Goal: Task Accomplishment & Management: Use online tool/utility

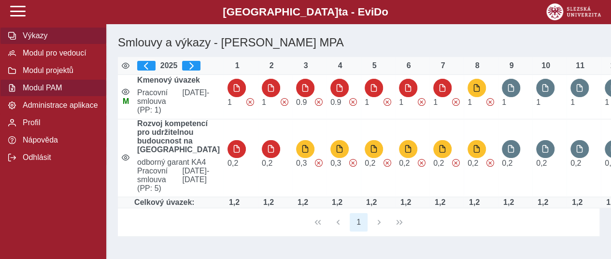
click at [57, 92] on span "Modul PAM" at bounding box center [59, 88] width 78 height 9
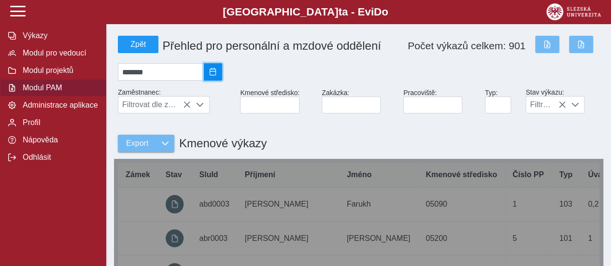
click at [217, 76] on span "2025/07" at bounding box center [213, 72] width 8 height 8
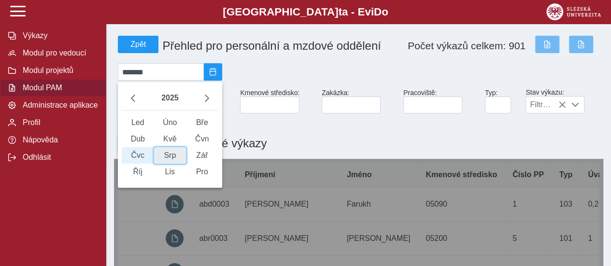
click at [174, 160] on span "Srp" at bounding box center [170, 155] width 32 height 16
type input "*******"
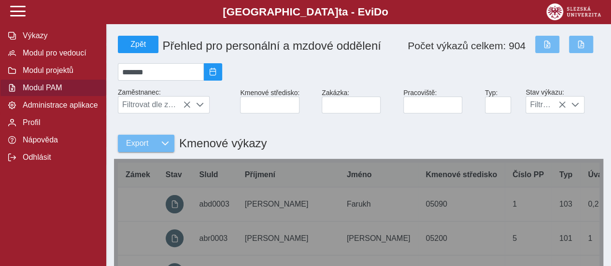
click at [277, 134] on div "Export Kmenové výkazy" at bounding box center [358, 138] width 489 height 42
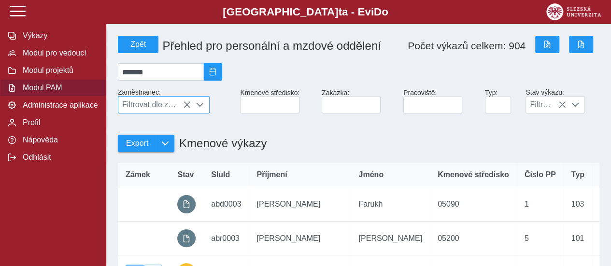
click at [169, 108] on span "Filtrovat dle zaměstnance" at bounding box center [154, 105] width 72 height 16
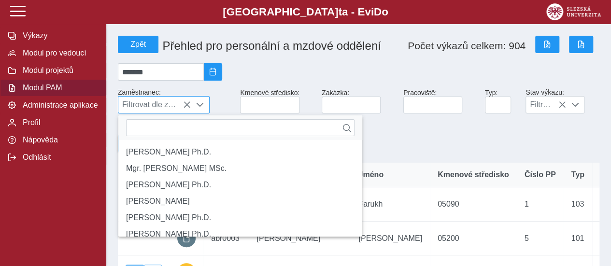
scroll to position [6, 41]
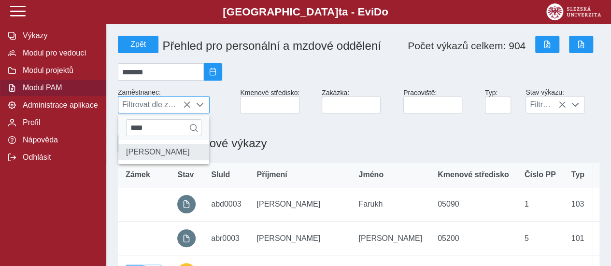
type input "****"
click at [155, 151] on li "[PERSON_NAME]" at bounding box center [163, 152] width 91 height 16
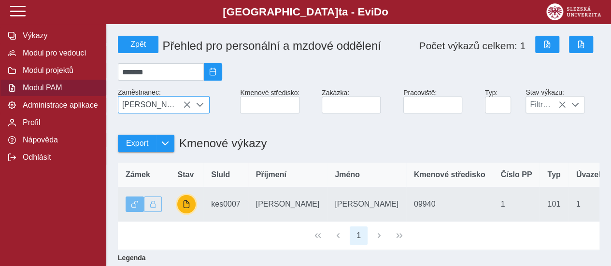
click at [189, 208] on span "button" at bounding box center [187, 204] width 8 height 8
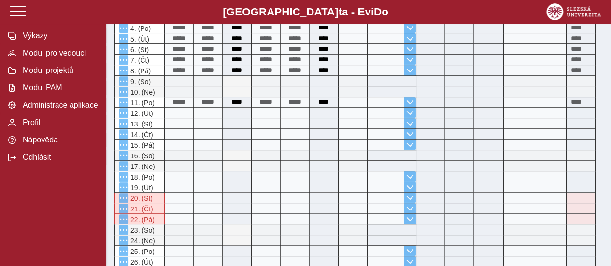
scroll to position [176, 0]
click at [57, 89] on span "Modul PAM" at bounding box center [59, 88] width 78 height 9
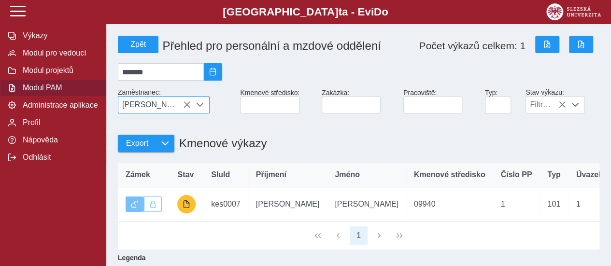
click at [185, 104] on icon at bounding box center [187, 105] width 8 height 8
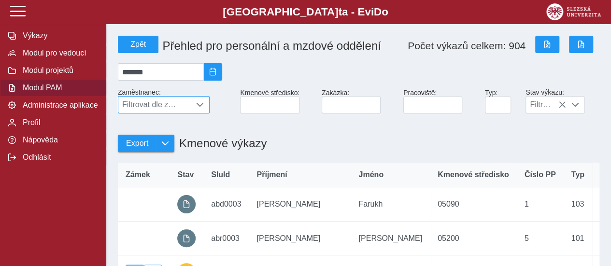
click at [173, 113] on span "Filtrovat dle zaměstnance" at bounding box center [154, 105] width 72 height 16
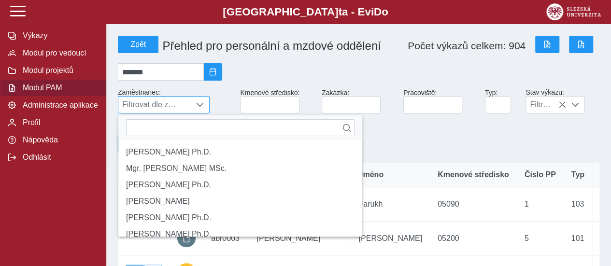
scroll to position [6, 41]
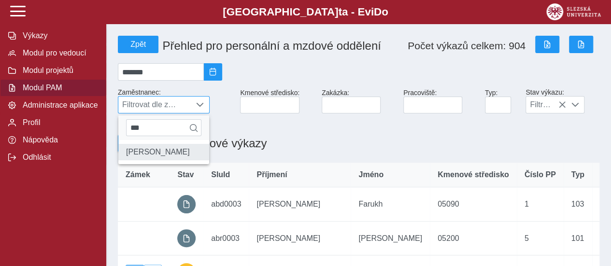
type input "***"
click at [183, 158] on li "[PERSON_NAME]" at bounding box center [163, 152] width 91 height 16
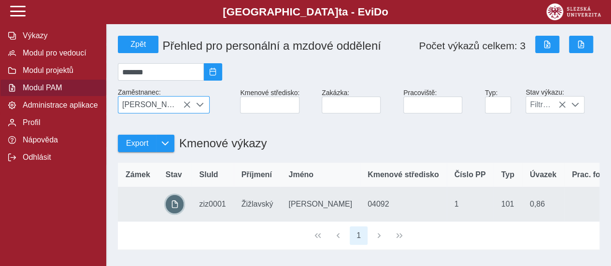
click at [176, 208] on span "button" at bounding box center [175, 204] width 8 height 8
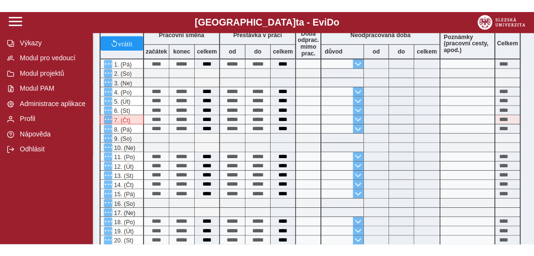
scroll to position [110, 0]
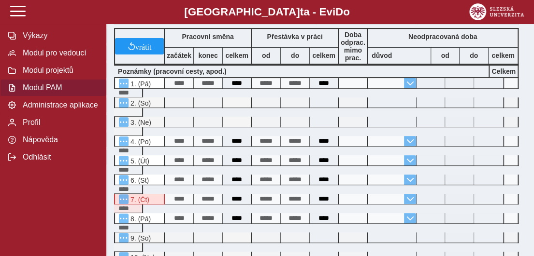
click at [39, 92] on span "Modul PAM" at bounding box center [59, 88] width 78 height 9
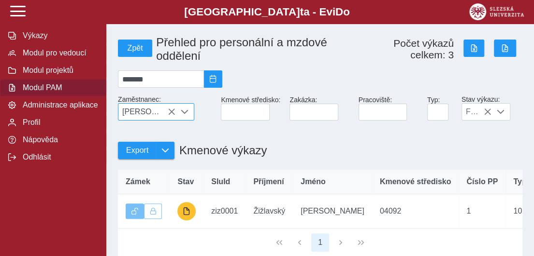
click at [171, 116] on icon at bounding box center [172, 112] width 8 height 8
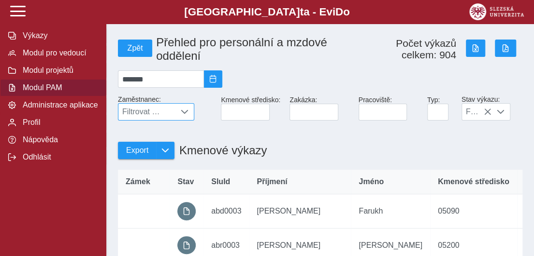
click at [140, 117] on span "Filtrovat dle zaměstnance" at bounding box center [146, 112] width 57 height 16
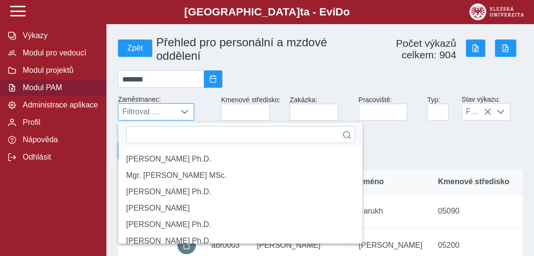
scroll to position [6, 41]
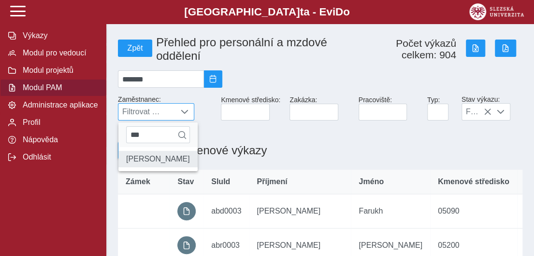
type input "***"
click at [160, 166] on li "[PERSON_NAME]" at bounding box center [157, 159] width 79 height 16
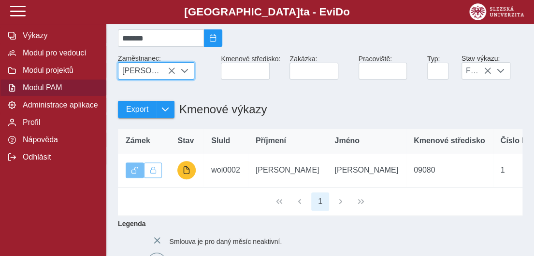
scroll to position [42, 0]
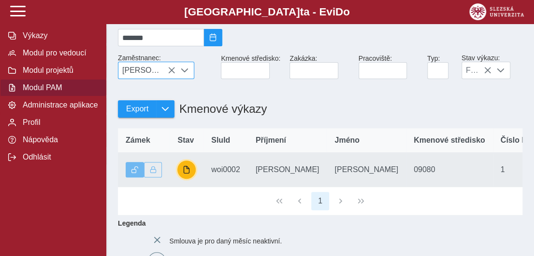
click at [185, 174] on span "button" at bounding box center [187, 170] width 8 height 8
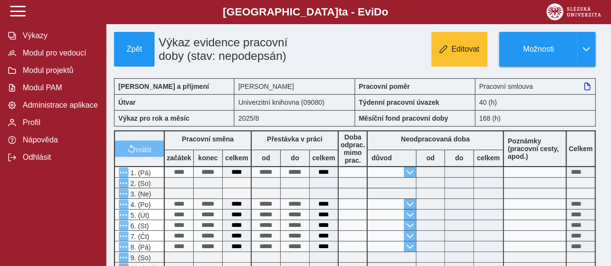
scroll to position [0, 0]
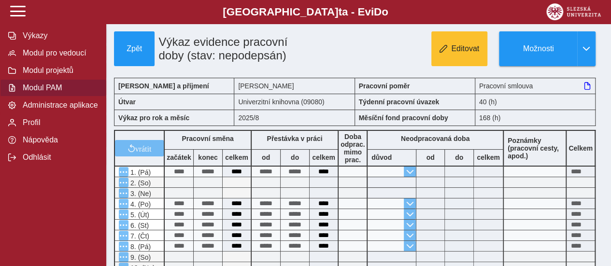
click at [50, 92] on span "Modul PAM" at bounding box center [59, 88] width 78 height 9
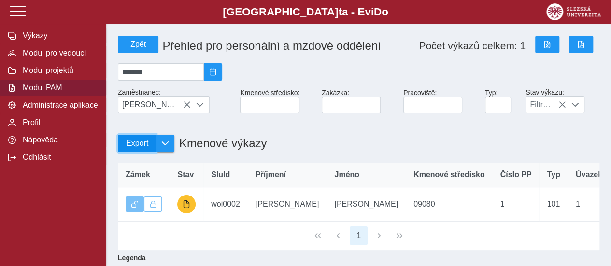
click at [148, 146] on button "Export" at bounding box center [137, 143] width 38 height 17
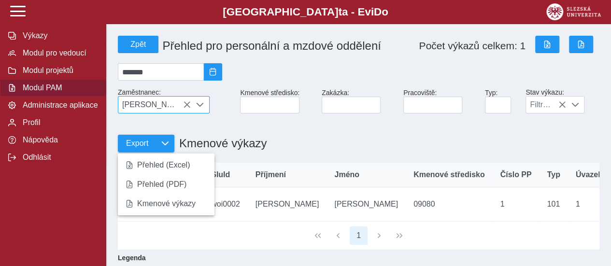
click at [186, 107] on icon at bounding box center [187, 105] width 8 height 8
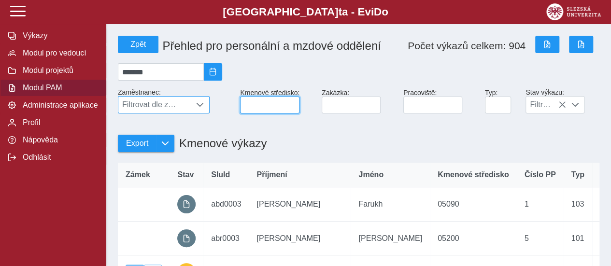
click at [269, 108] on input at bounding box center [269, 105] width 59 height 17
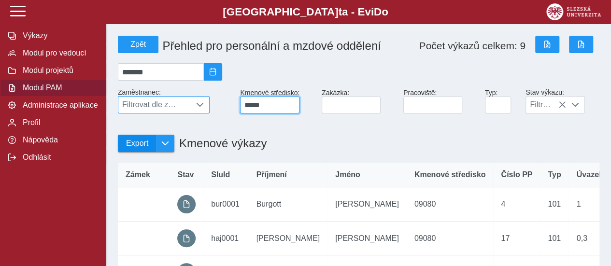
type input "*****"
click at [138, 148] on span "Export" at bounding box center [137, 143] width 22 height 9
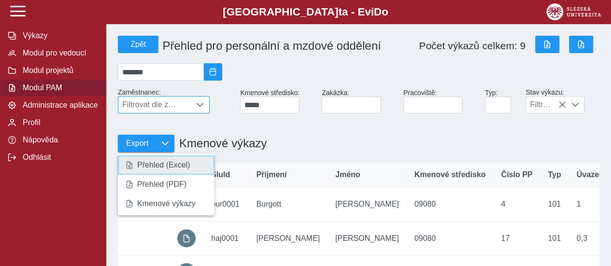
click at [157, 166] on span "Přehled (Excel)" at bounding box center [163, 165] width 53 height 8
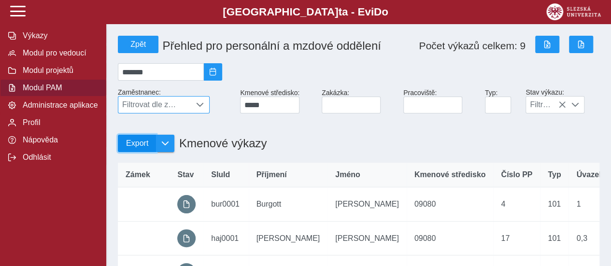
click at [143, 146] on span "Export" at bounding box center [137, 143] width 22 height 9
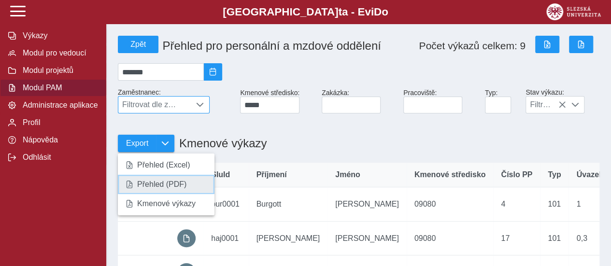
click at [151, 184] on span "Přehled (PDF)" at bounding box center [161, 185] width 49 height 8
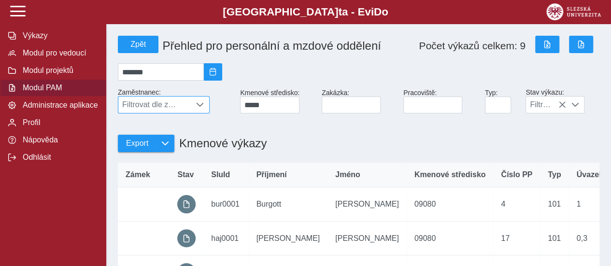
click at [165, 111] on span "Filtrovat dle zaměstnance" at bounding box center [154, 105] width 72 height 16
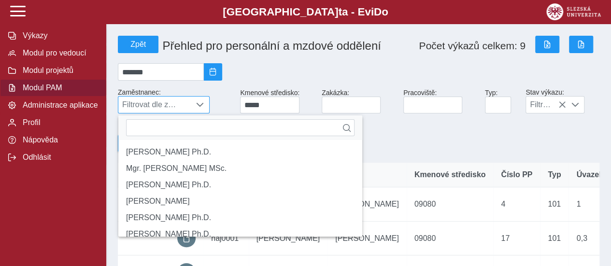
scroll to position [6, 41]
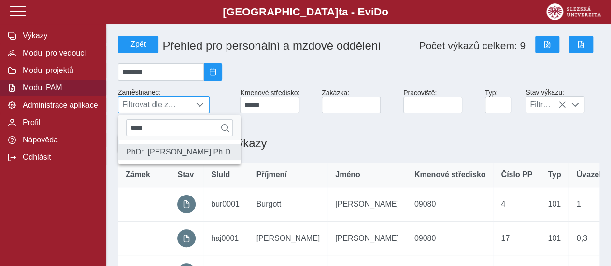
type input "****"
click at [206, 160] on li "PhDr. [PERSON_NAME] Ph.D." at bounding box center [179, 152] width 122 height 16
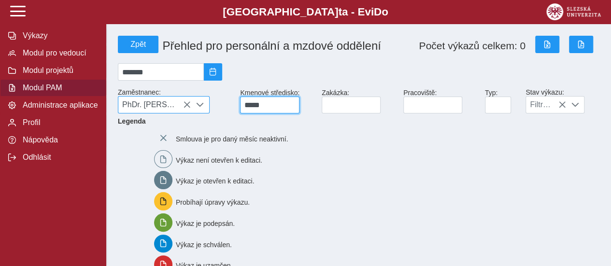
click at [269, 105] on input "*****" at bounding box center [269, 105] width 59 height 17
type input "*"
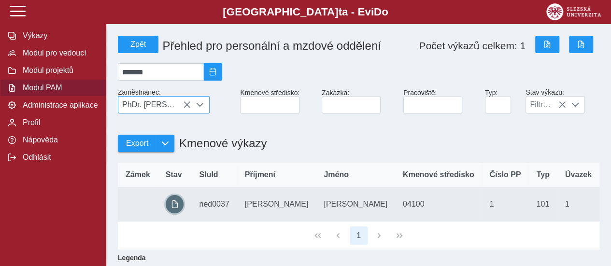
click at [174, 207] on span "button" at bounding box center [175, 204] width 8 height 8
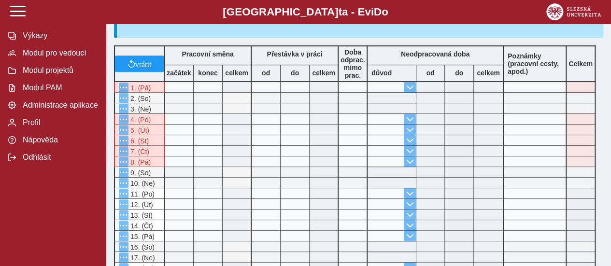
scroll to position [200, 0]
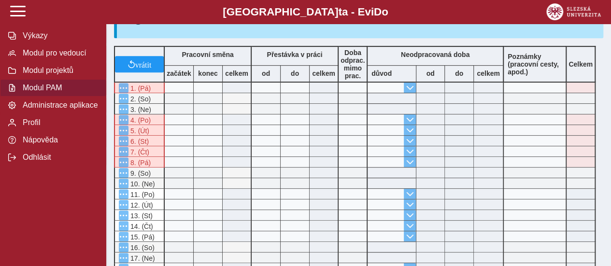
click at [38, 90] on span "Modul PAM" at bounding box center [59, 88] width 78 height 9
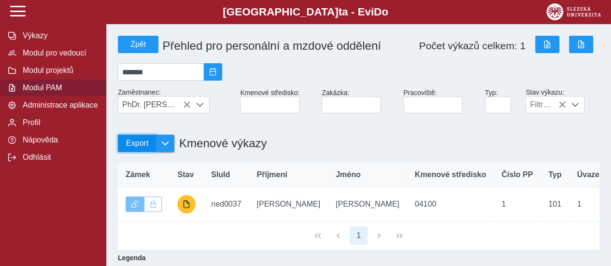
click at [136, 147] on span "Export" at bounding box center [137, 143] width 22 height 9
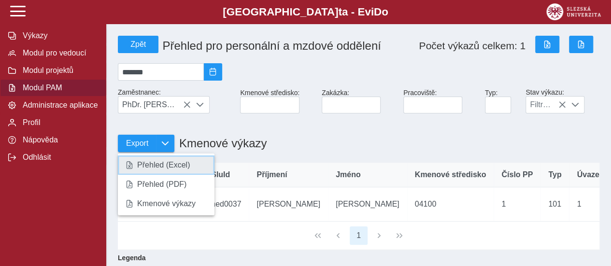
click at [158, 165] on span "Přehled (Excel)" at bounding box center [163, 165] width 53 height 8
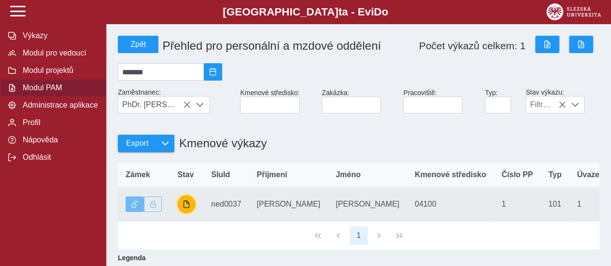
click at [182, 210] on button "button" at bounding box center [186, 204] width 18 height 18
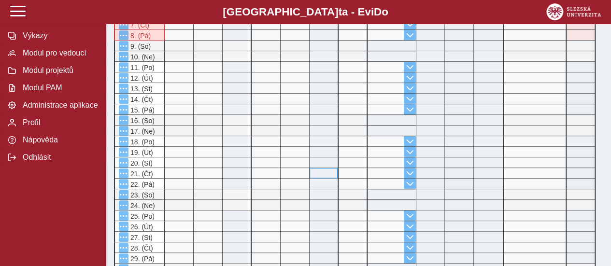
scroll to position [329, 0]
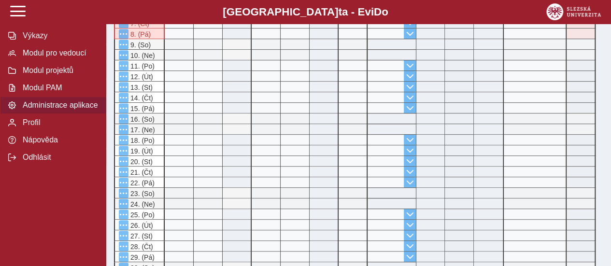
click at [68, 110] on span "Administrace aplikace" at bounding box center [59, 105] width 78 height 9
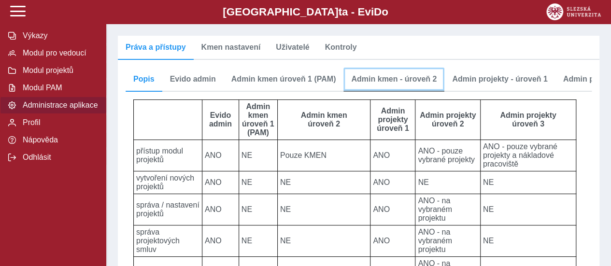
click at [367, 77] on span "Admin kmen - úroveň 2" at bounding box center [393, 79] width 85 height 8
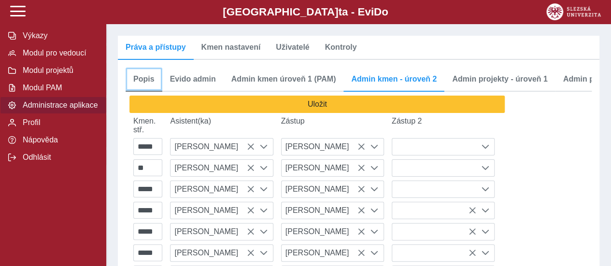
click at [144, 76] on span "Popis" at bounding box center [143, 79] width 21 height 8
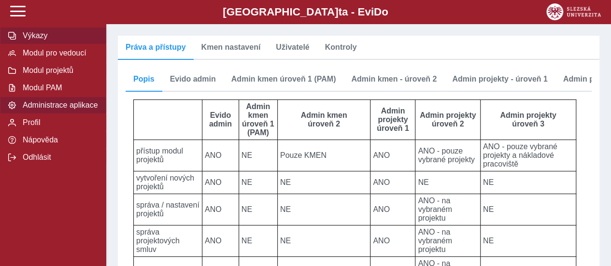
click at [32, 36] on span "Výkazy" at bounding box center [59, 35] width 78 height 9
